Goal: Find specific page/section: Find specific page/section

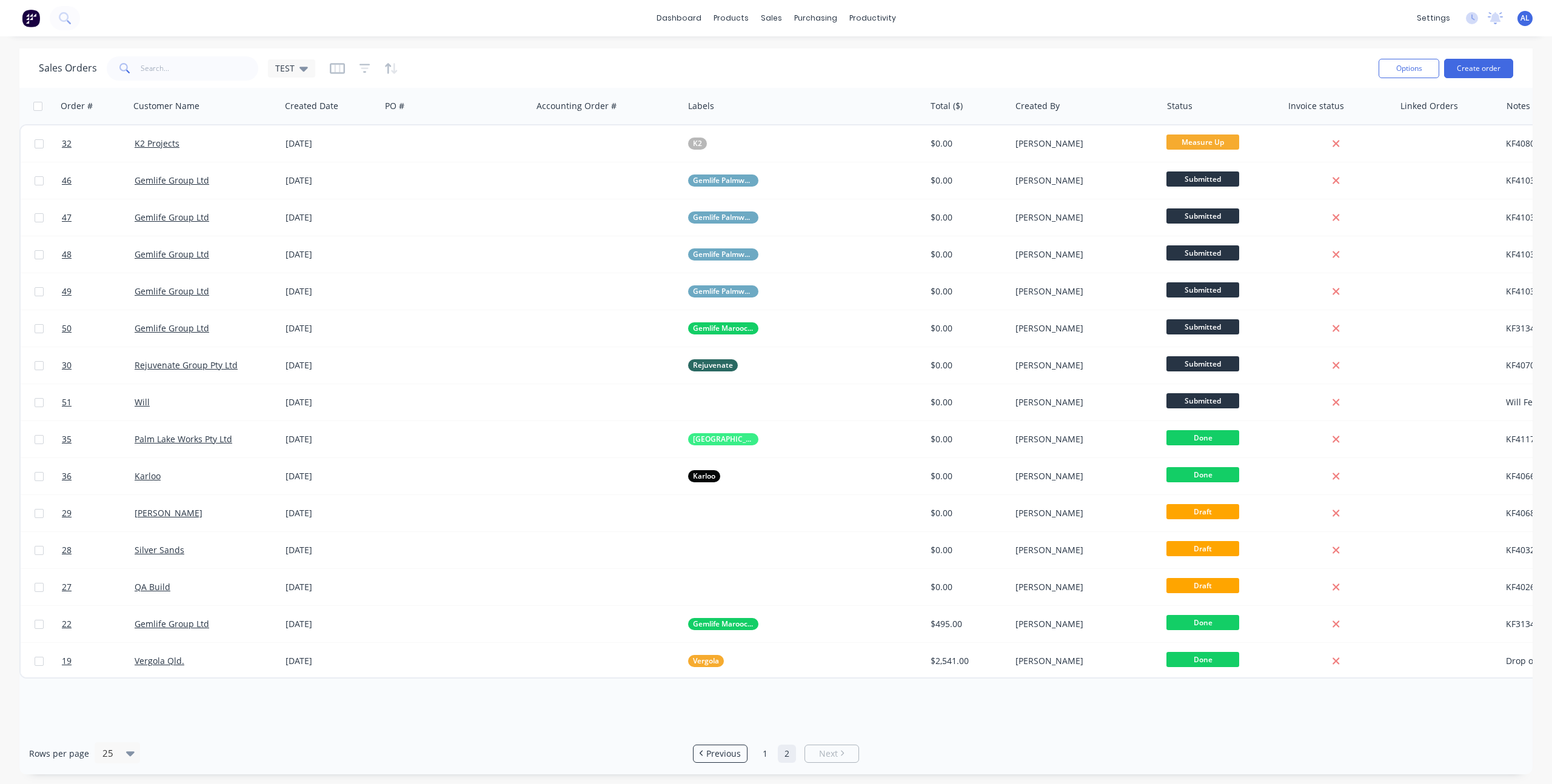
click at [565, 21] on div "dashboard products sales purchasing productivity dashboard products Product Cat…" at bounding box center [776, 18] width 1552 height 37
click at [715, 748] on span "Previous" at bounding box center [724, 754] width 35 height 12
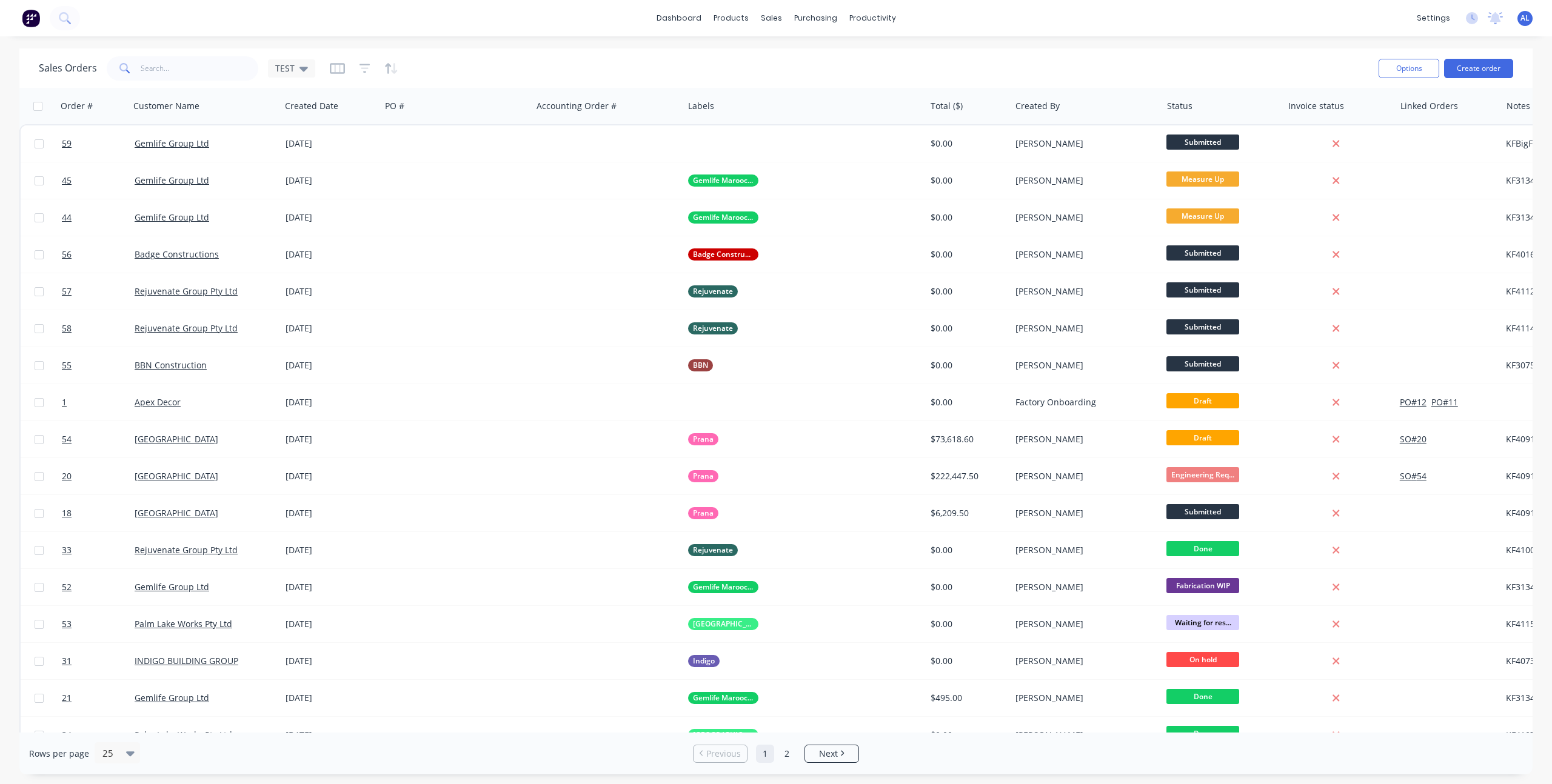
click at [613, 61] on div "Sales Orders TEST" at bounding box center [704, 68] width 1330 height 30
click at [862, 70] on link "Planner" at bounding box center [919, 82] width 161 height 24
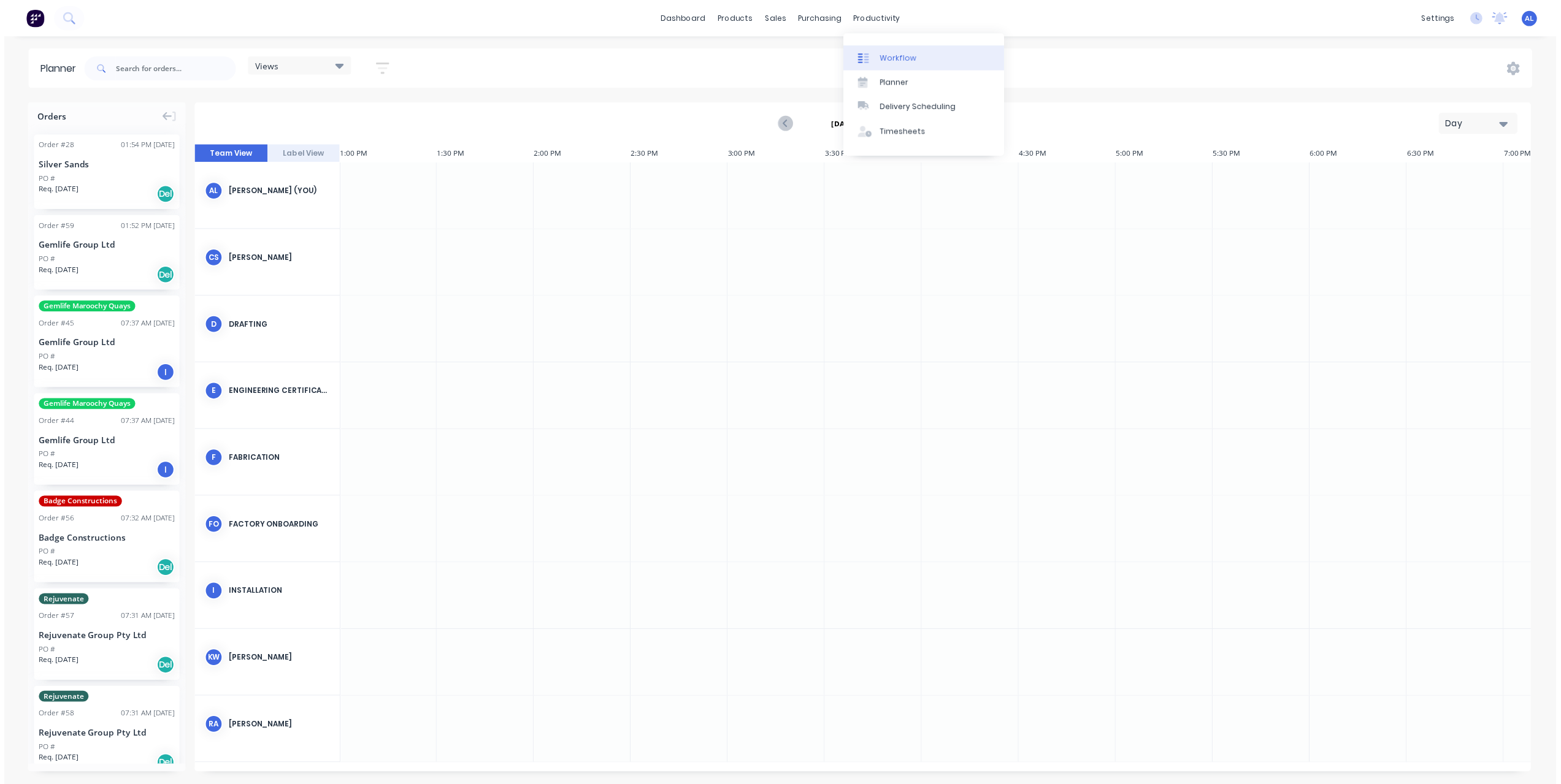
scroll to position [0, 2551]
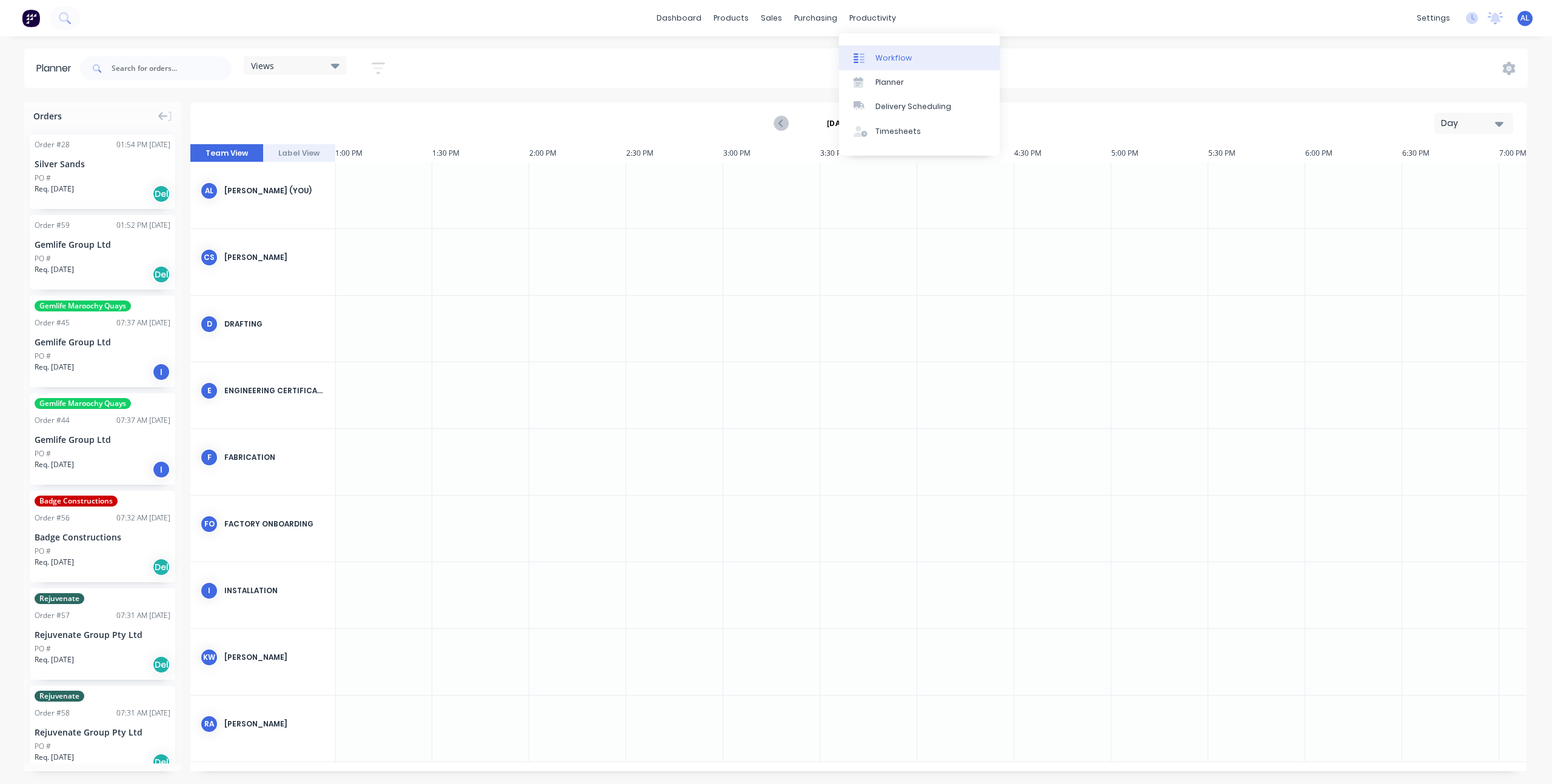
click at [877, 52] on div "Workflow" at bounding box center [893, 58] width 37 height 11
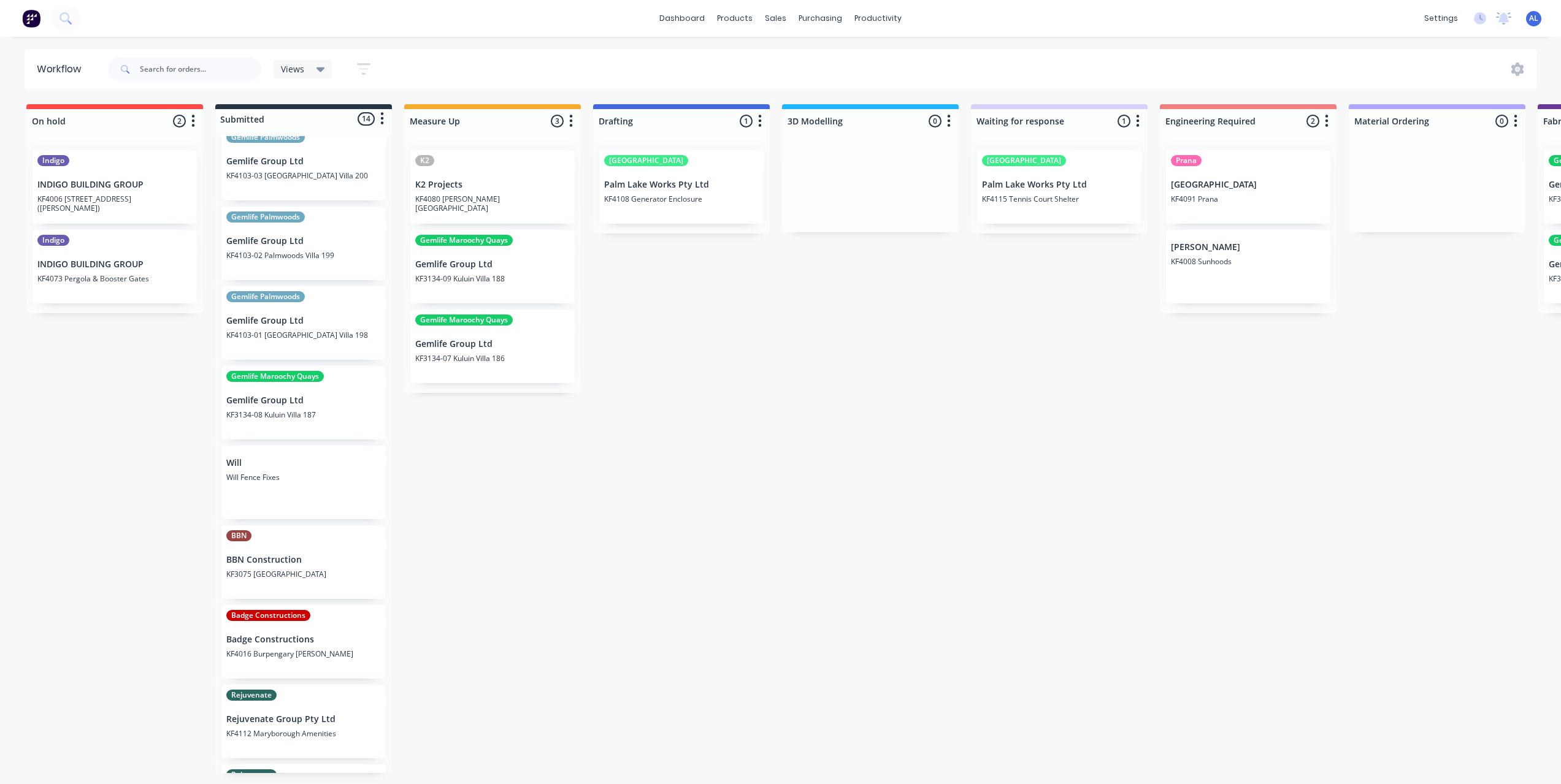
scroll to position [483, 0]
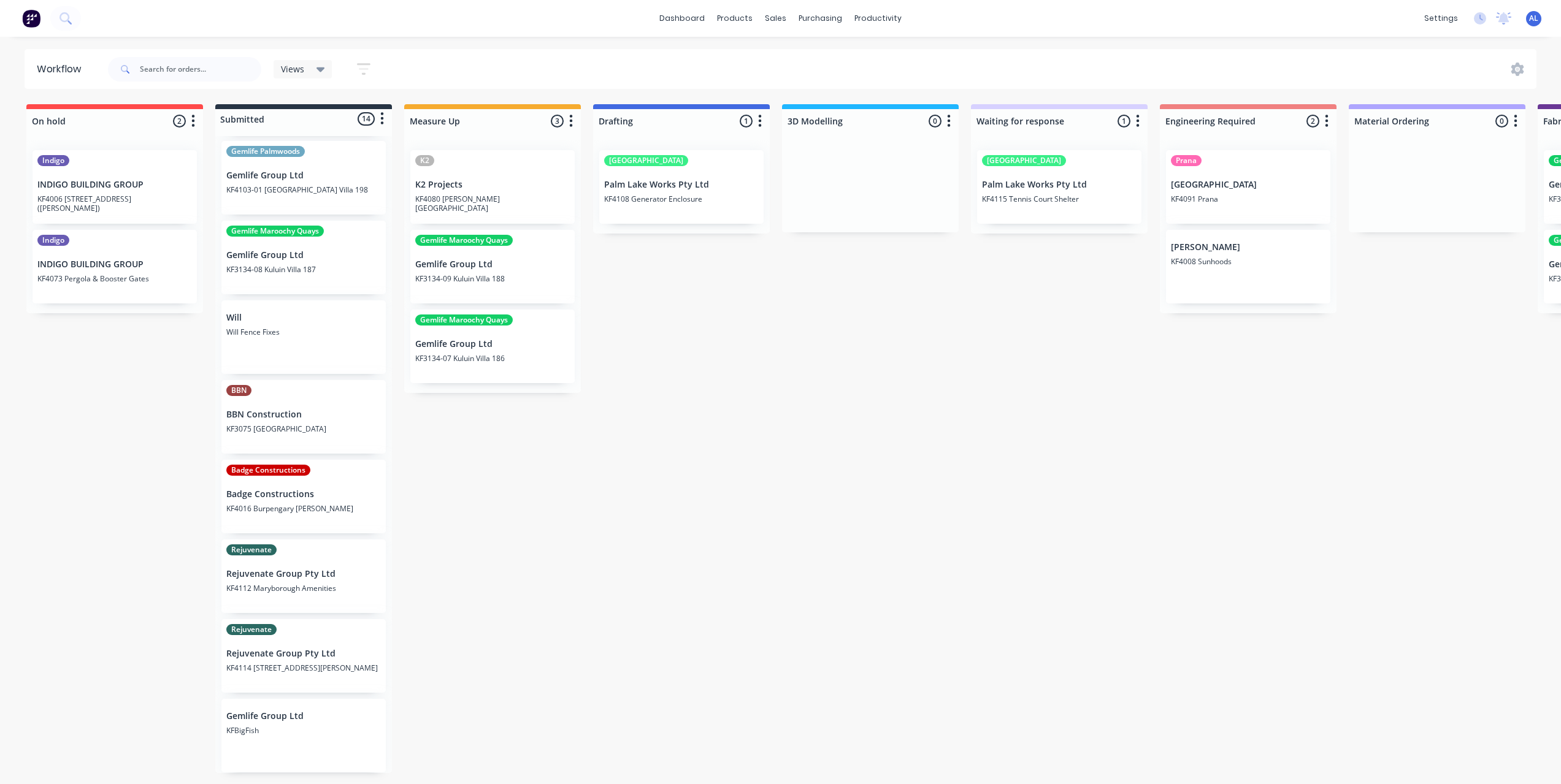
click at [523, 593] on div "On hold 2 Status colour #FF4949 hex #FF4949 Save Cancel Notifications Email SMS…" at bounding box center [1369, 441] width 2757 height 673
click at [679, 580] on div "On hold 2 Status colour #FF4949 hex #FF4949 Save Cancel Notifications Email SMS…" at bounding box center [1369, 441] width 2757 height 673
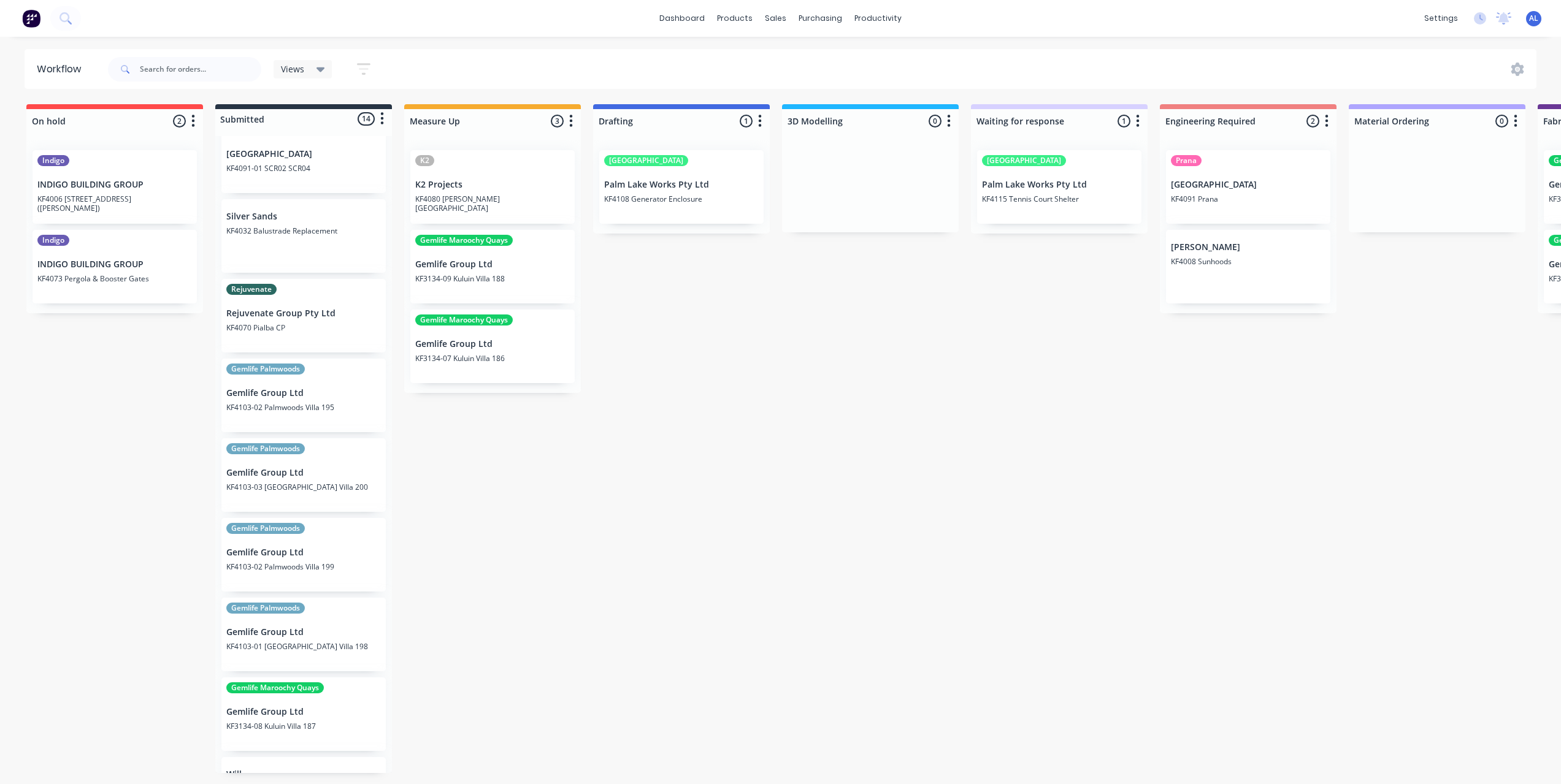
scroll to position [0, 0]
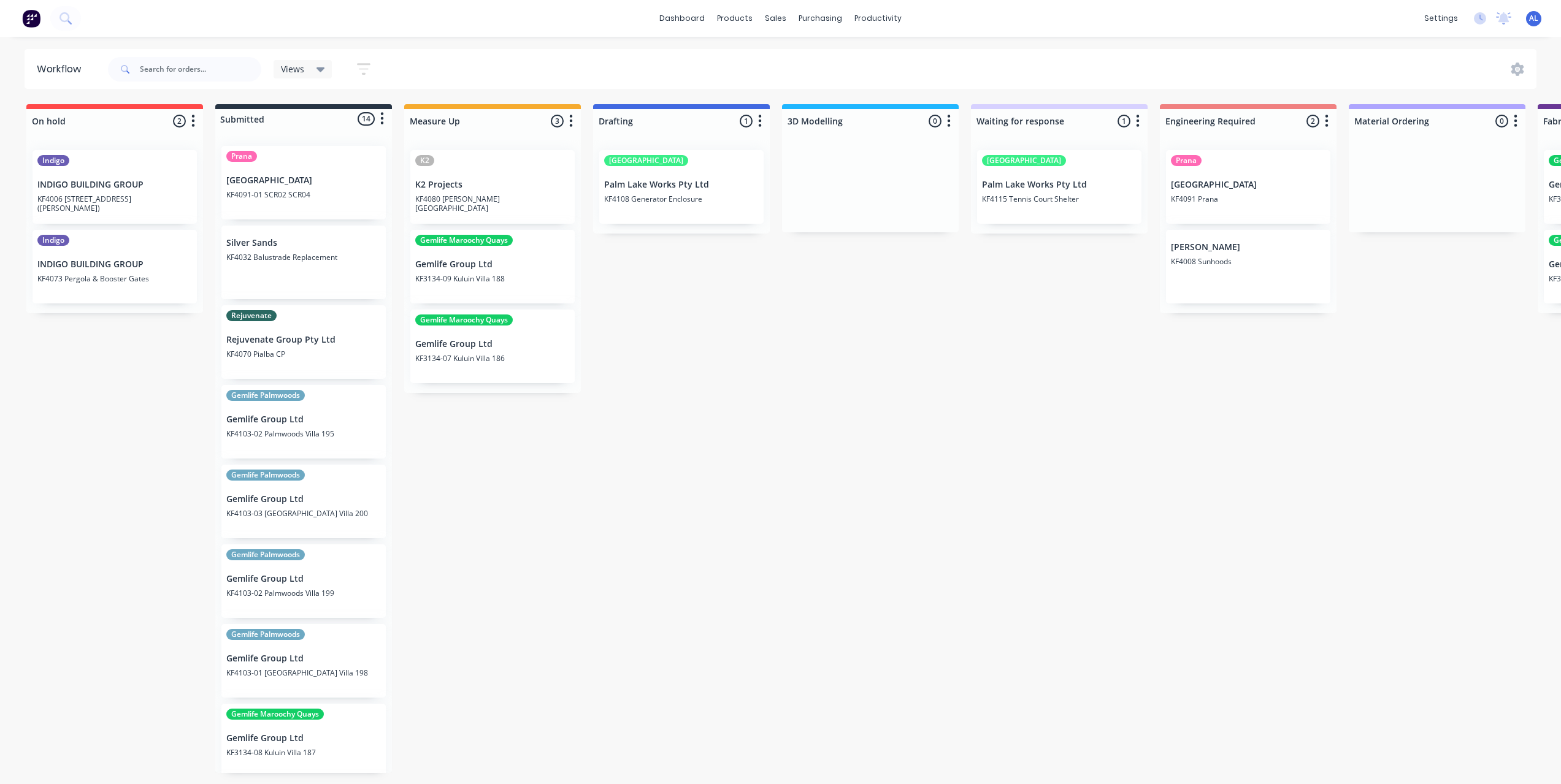
click at [440, 550] on div "On hold 2 Status colour #FF4949 hex #FF4949 Save Cancel Notifications Email SMS…" at bounding box center [1369, 441] width 2757 height 673
click at [596, 489] on div "On hold 2 Status colour #FF4949 hex #FF4949 Save Cancel Notifications Email SMS…" at bounding box center [1369, 441] width 2757 height 673
click at [694, 514] on div "On hold 2 Status colour #FF4949 hex #FF4949 Save Cancel Notifications Email SMS…" at bounding box center [1369, 441] width 2757 height 673
